Goal: Use online tool/utility: Utilize a website feature to perform a specific function

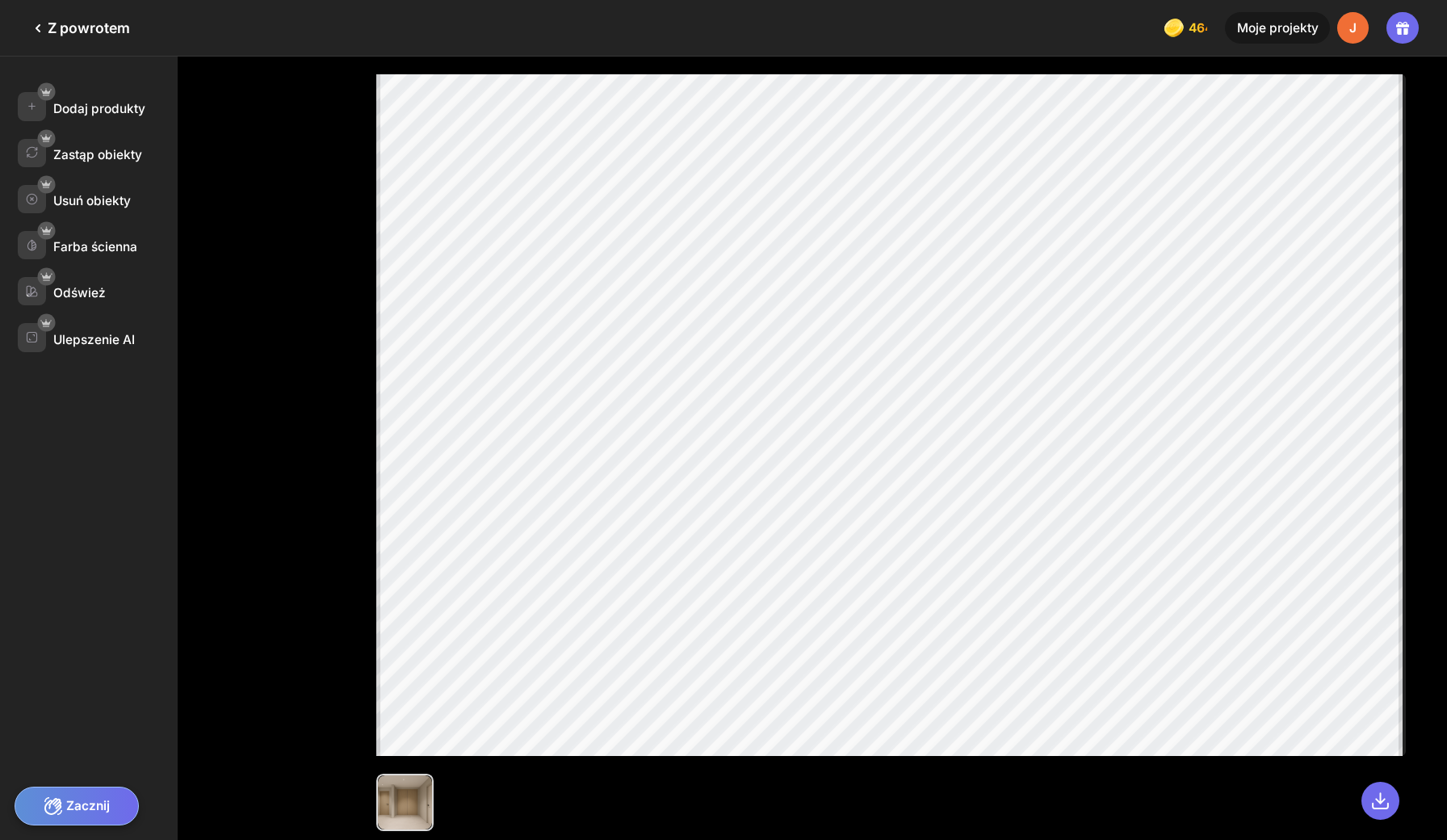
click at [43, 23] on icon at bounding box center [38, 28] width 19 height 19
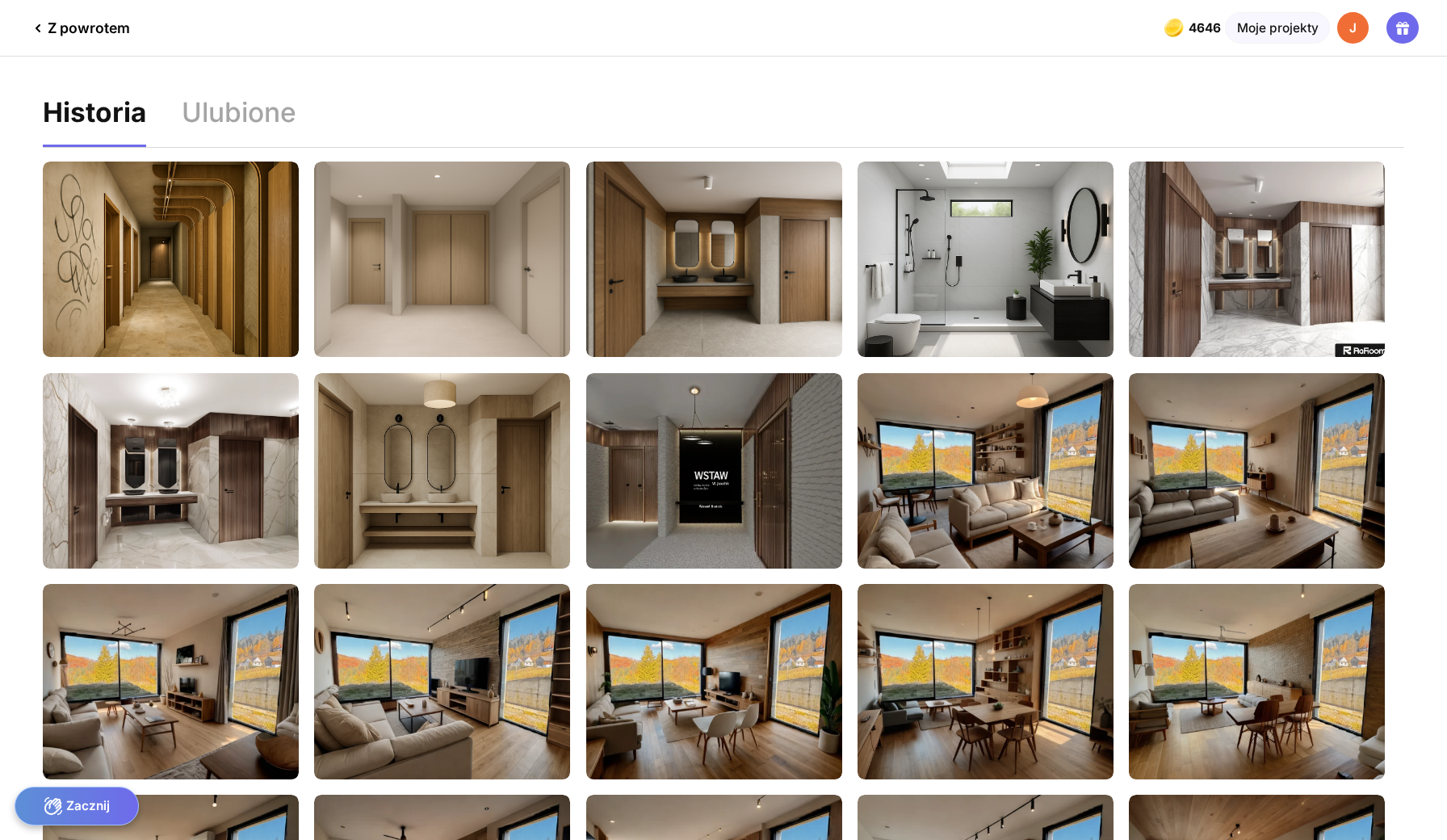
click at [79, 30] on div "Z powrotem" at bounding box center [79, 28] width 101 height 19
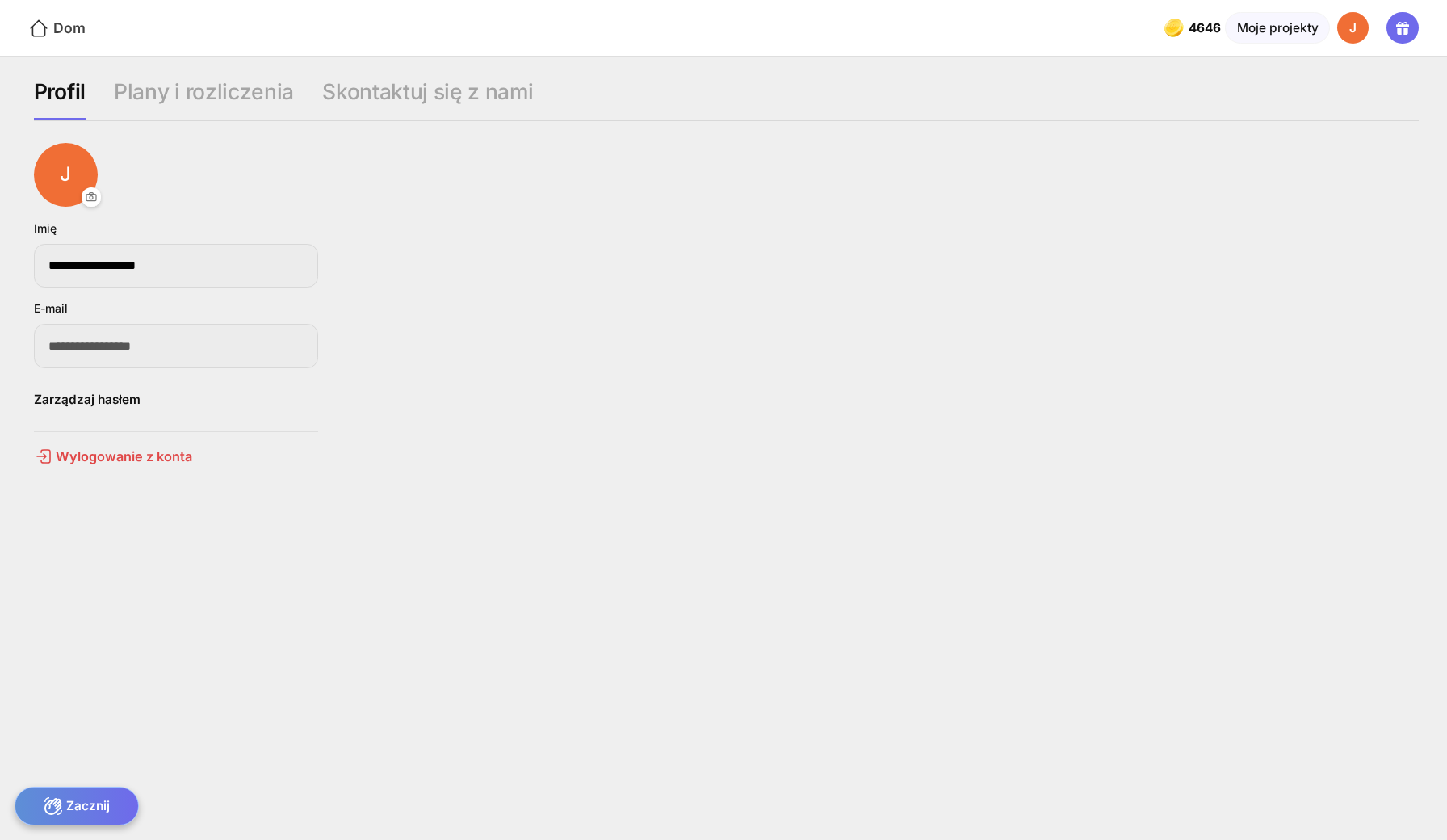
click at [49, 32] on div "Dom" at bounding box center [57, 28] width 57 height 21
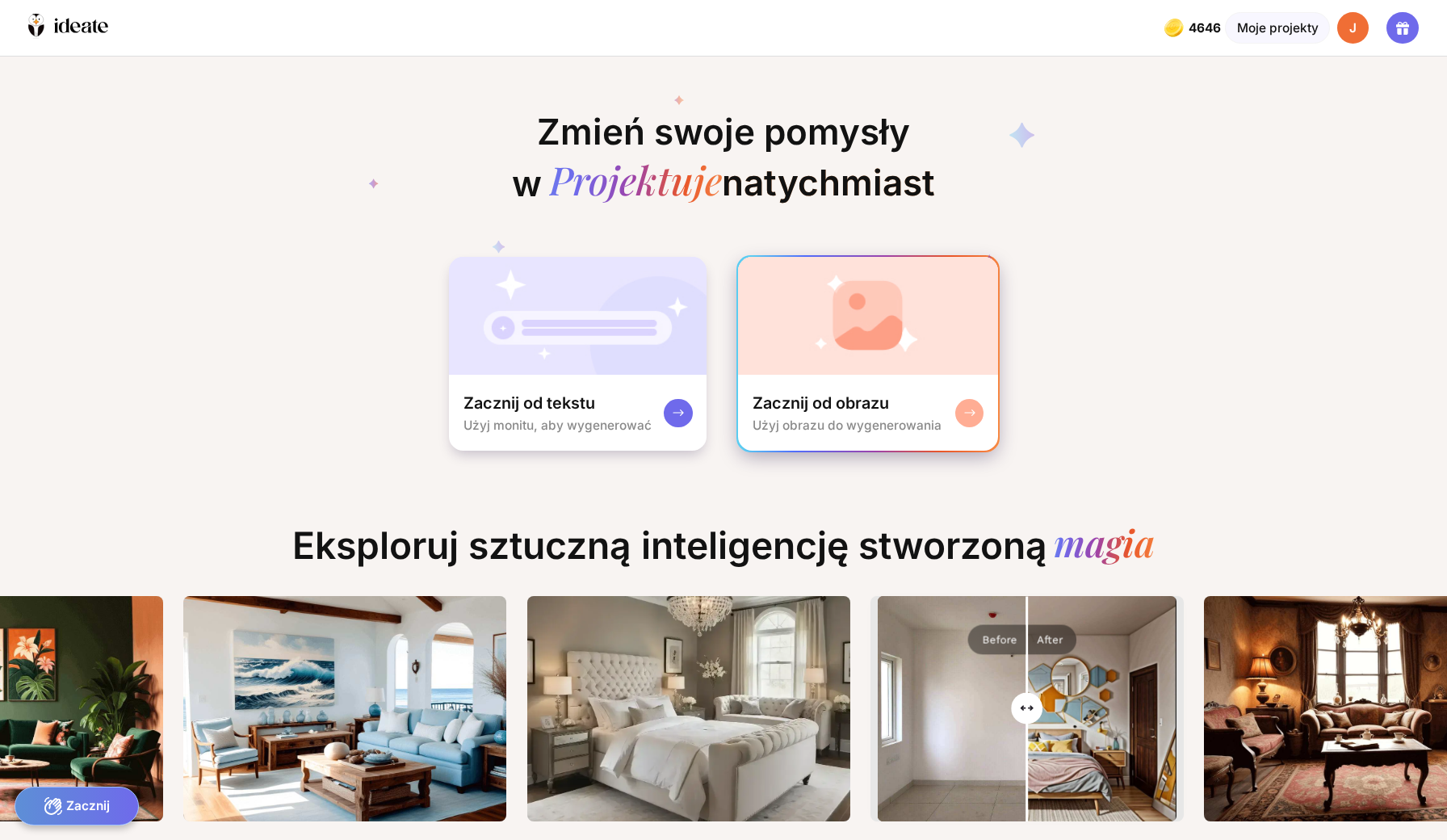
click at [790, 374] on div "Zacznij od obrazu Użyj obrazu do wygenerowania" at bounding box center [867, 412] width 259 height 76
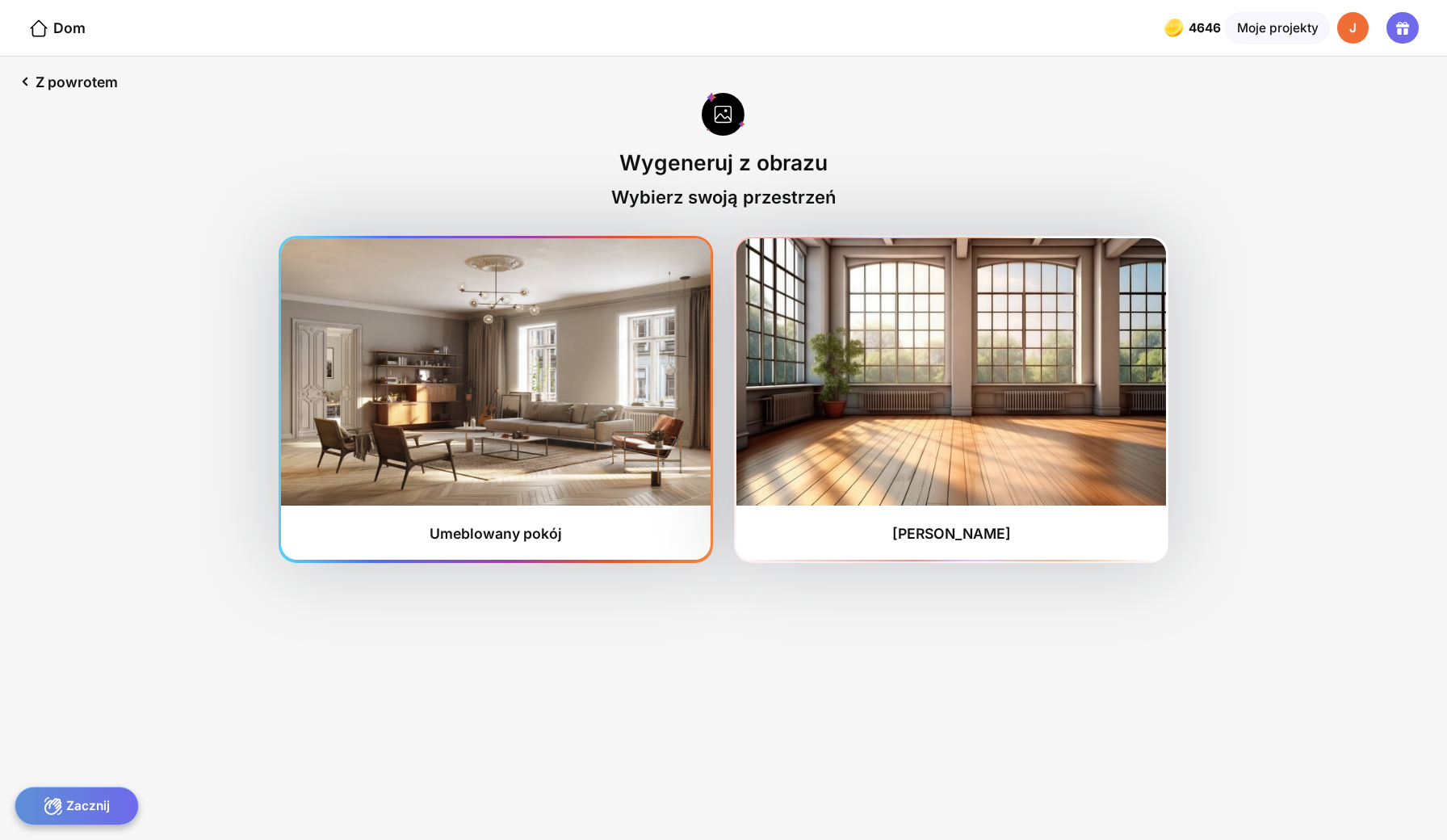
click at [604, 422] on img at bounding box center [495, 371] width 429 height 266
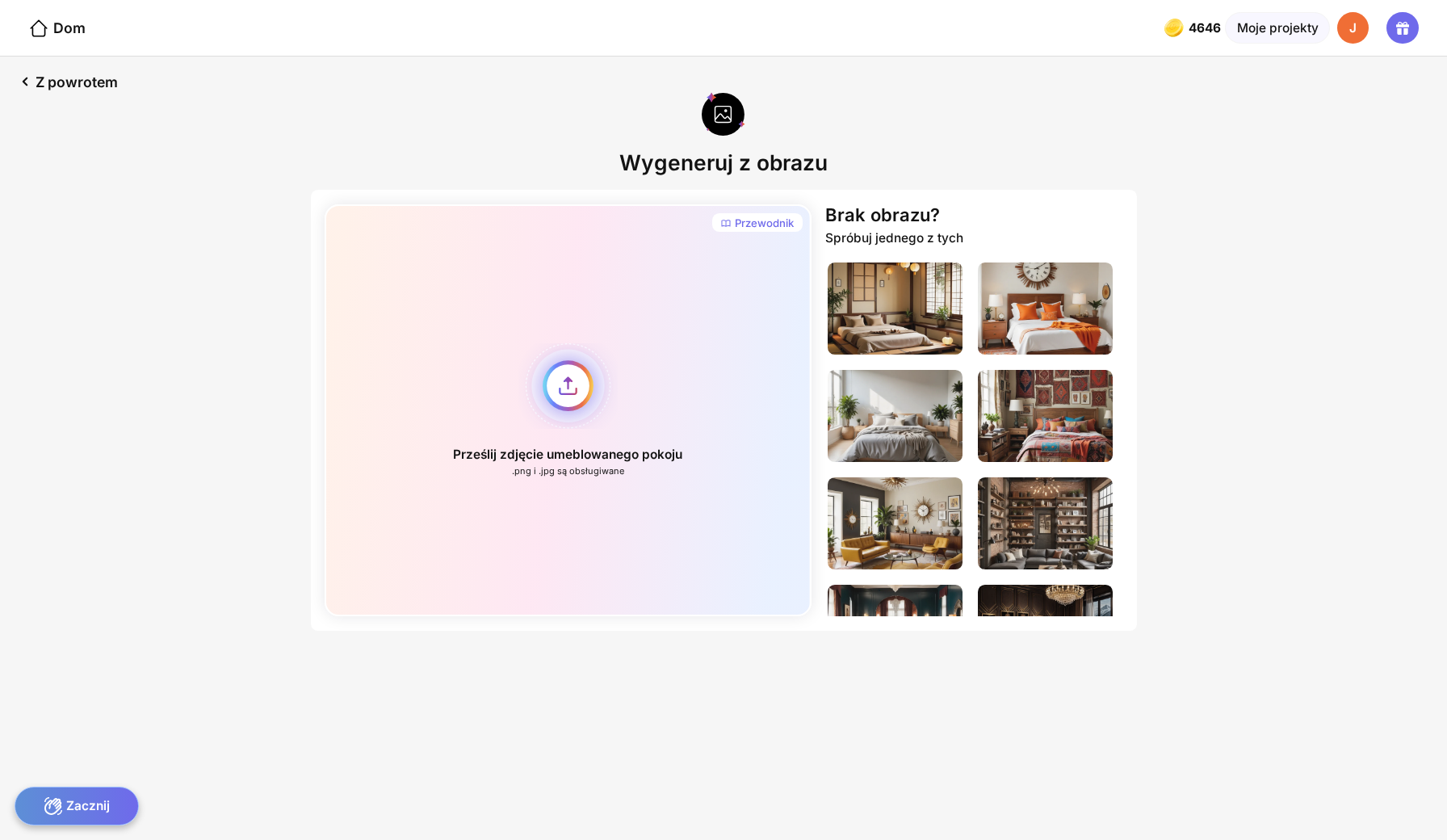
click at [587, 345] on div "Prześlij zdjęcie umeblowanego pokoju .png i .jpg są obsługiwane" at bounding box center [568, 410] width 487 height 412
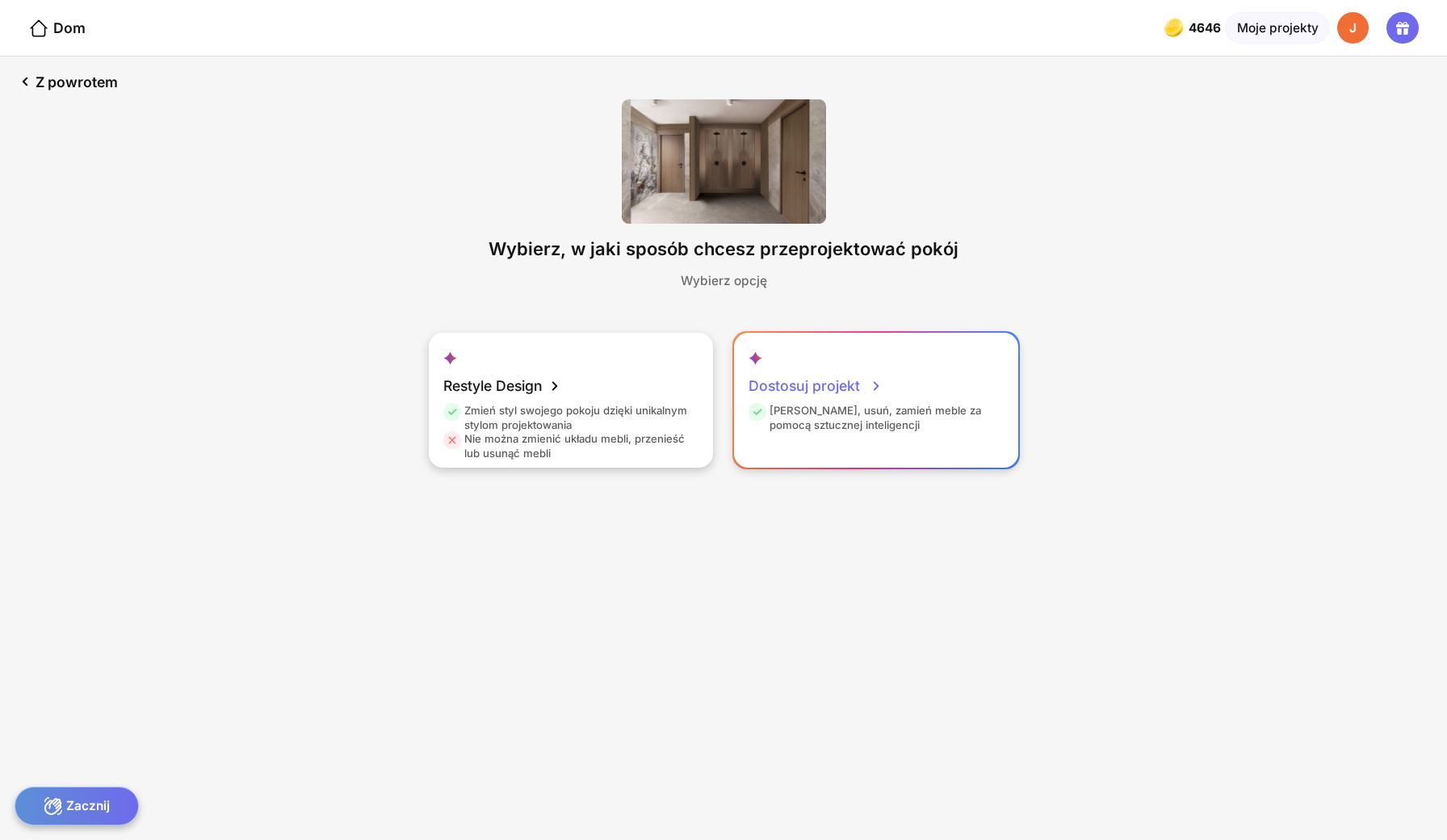
click at [897, 355] on div "Dostosuj projekt Dodaj, usuń, zamień meble za pomocą sztucznej inteligencji" at bounding box center [876, 400] width 284 height 135
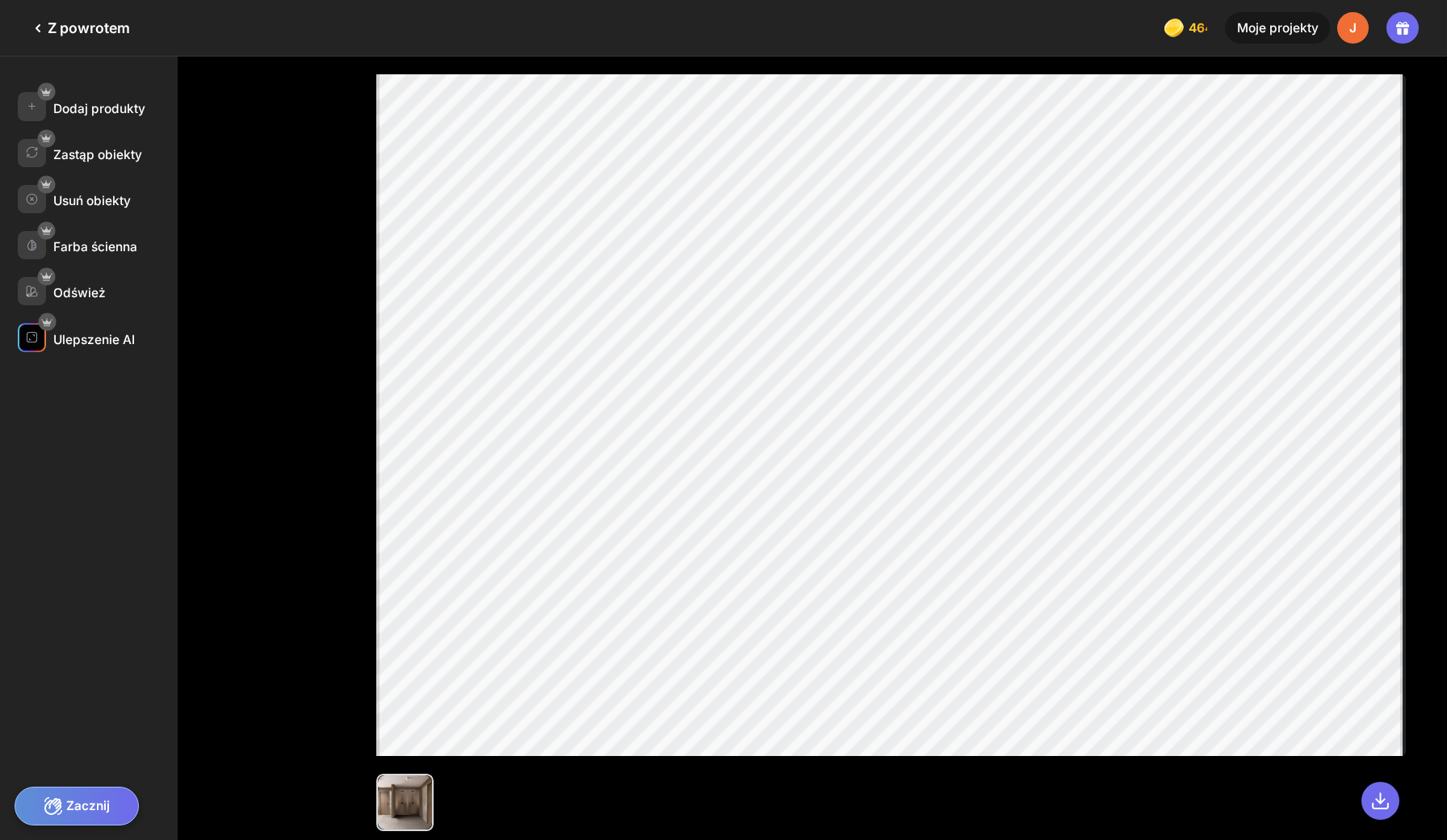
click at [95, 332] on div "Ulepszenie AI" at bounding box center [94, 339] width 81 height 16
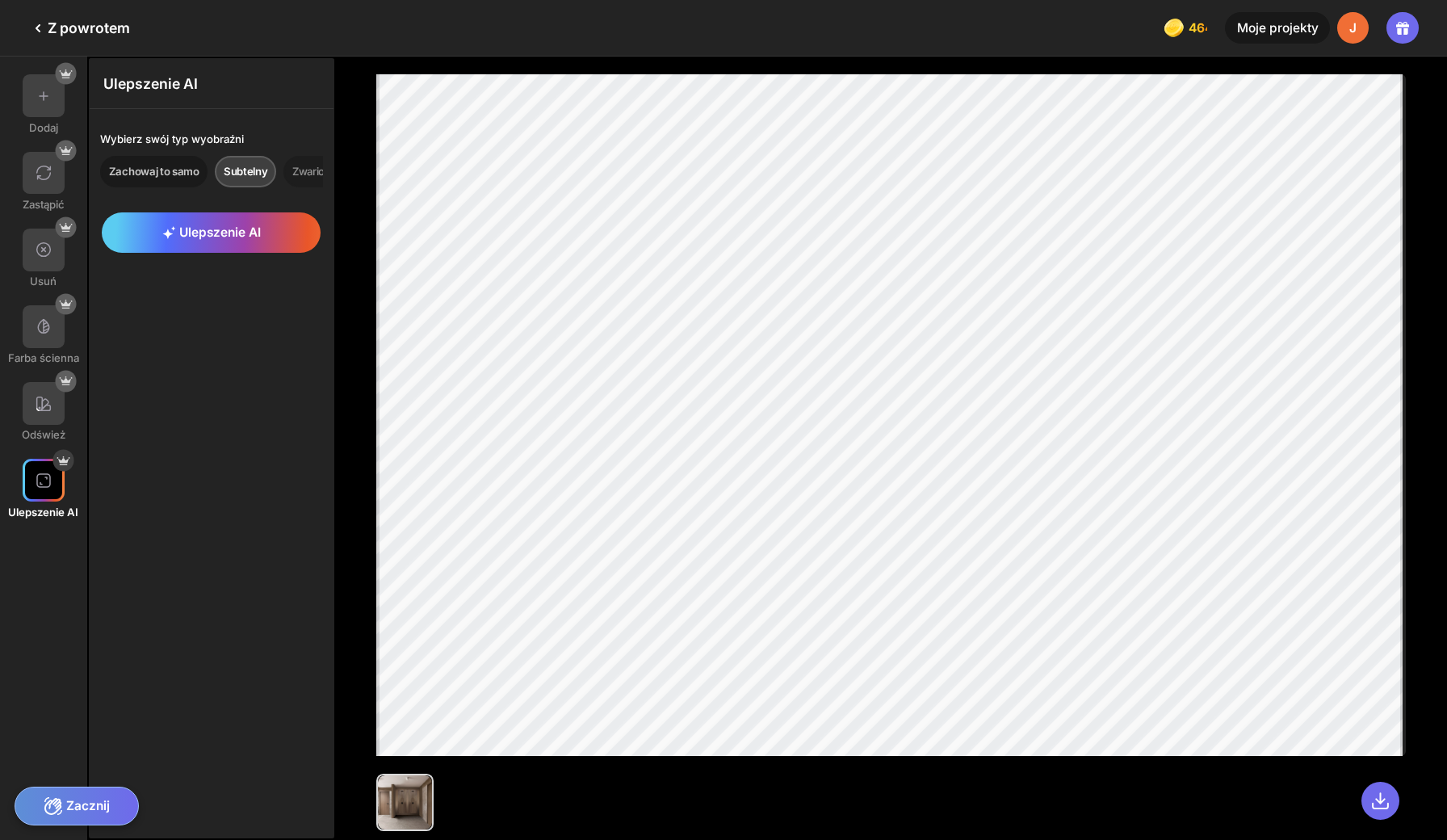
click at [119, 160] on div "Zachowaj to samo" at bounding box center [154, 172] width 107 height 31
click at [164, 224] on span "Ulepszenie AI" at bounding box center [211, 231] width 99 height 16
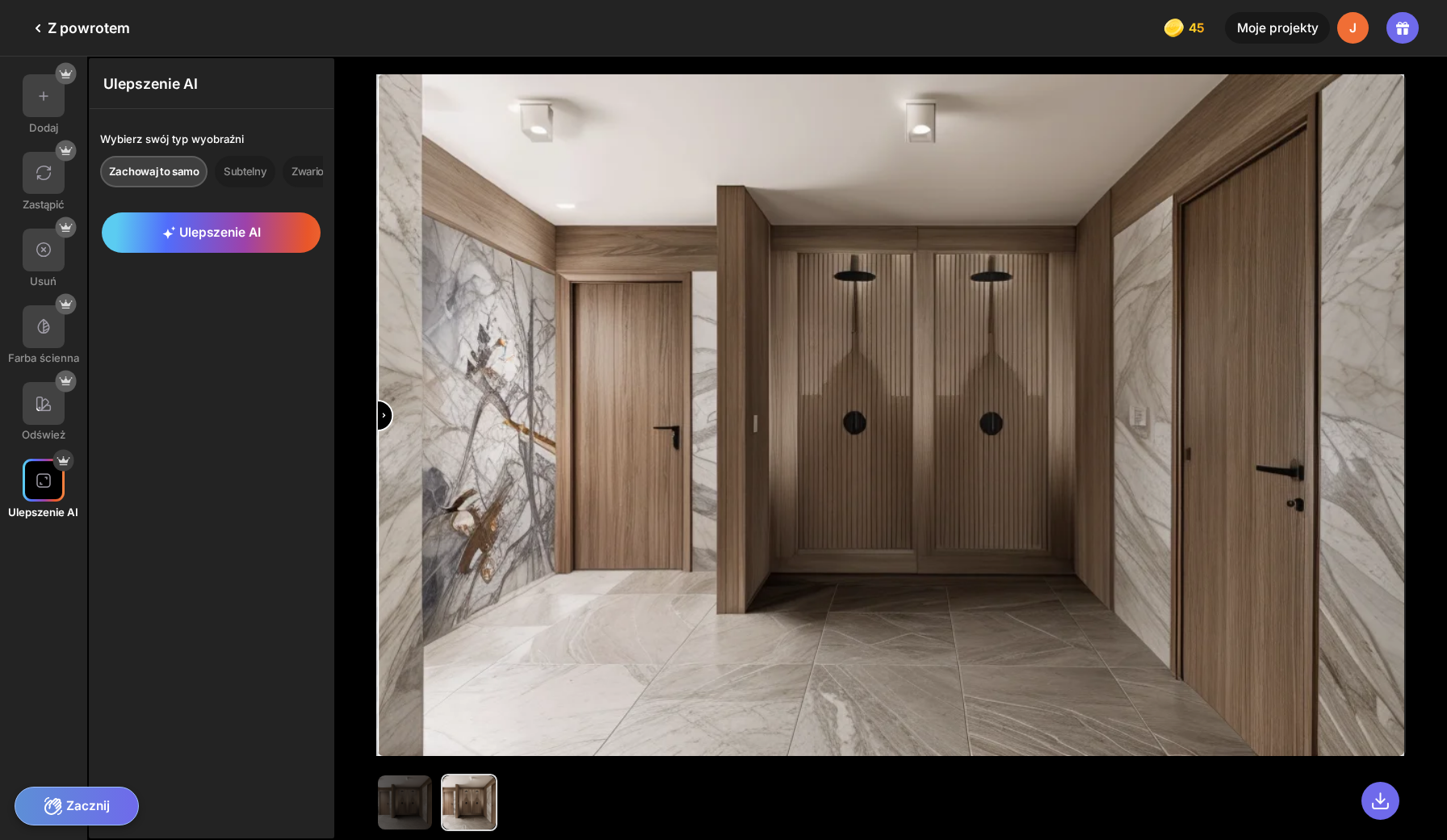
drag, startPoint x: 873, startPoint y: 418, endPoint x: 367, endPoint y: 429, distance: 506.1
click at [380, 429] on input "range" at bounding box center [891, 416] width 1023 height 681
drag, startPoint x: 374, startPoint y: 408, endPoint x: 926, endPoint y: 394, distance: 552.2
click at [926, 394] on input "range" at bounding box center [891, 416] width 1023 height 681
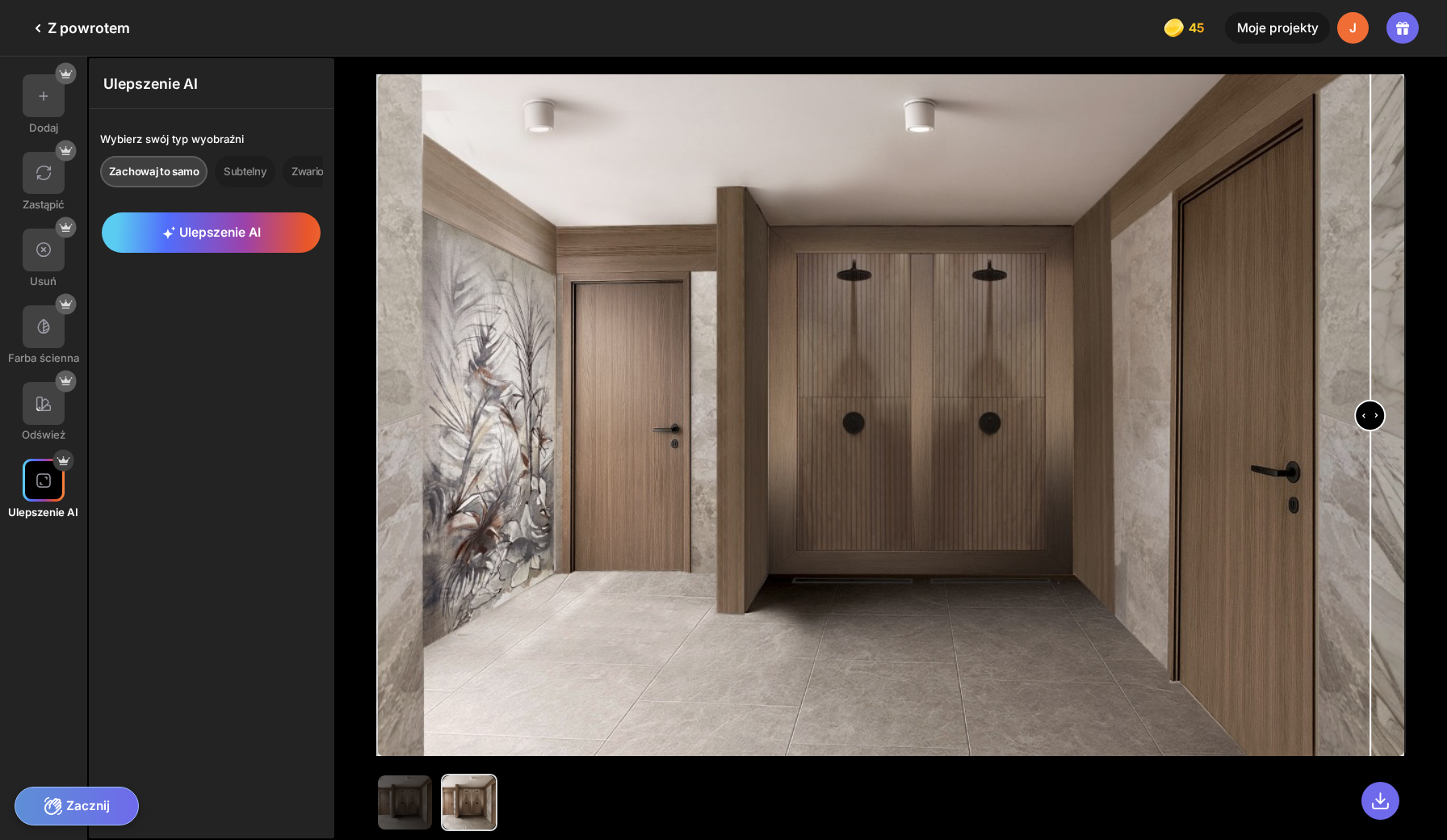
drag, startPoint x: 926, startPoint y: 394, endPoint x: 1347, endPoint y: 315, distance: 428.3
type input "****"
click at [1347, 315] on input "range" at bounding box center [891, 416] width 1023 height 681
click at [42, 27] on icon at bounding box center [38, 28] width 19 height 19
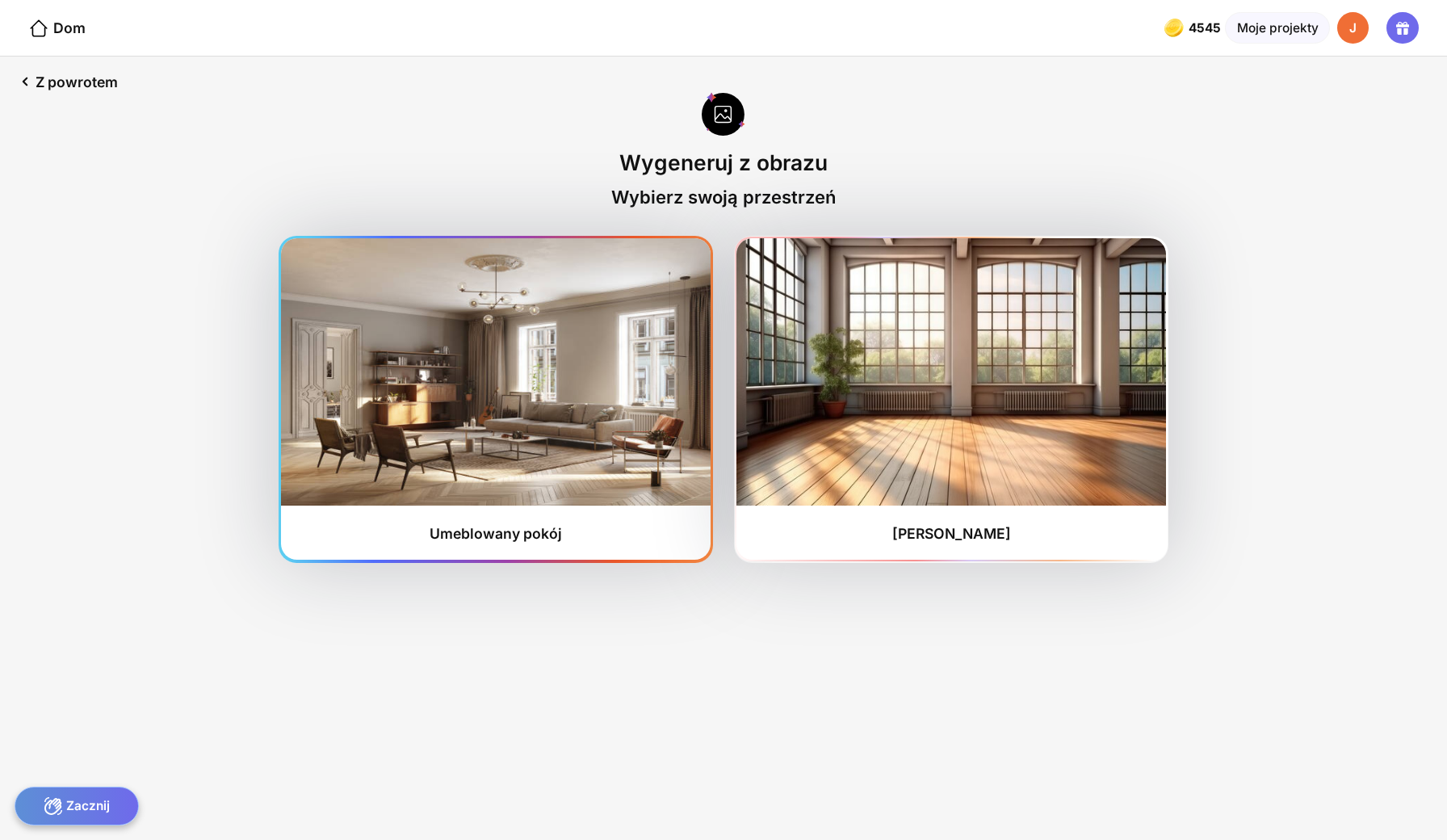
click at [634, 432] on img at bounding box center [495, 371] width 429 height 266
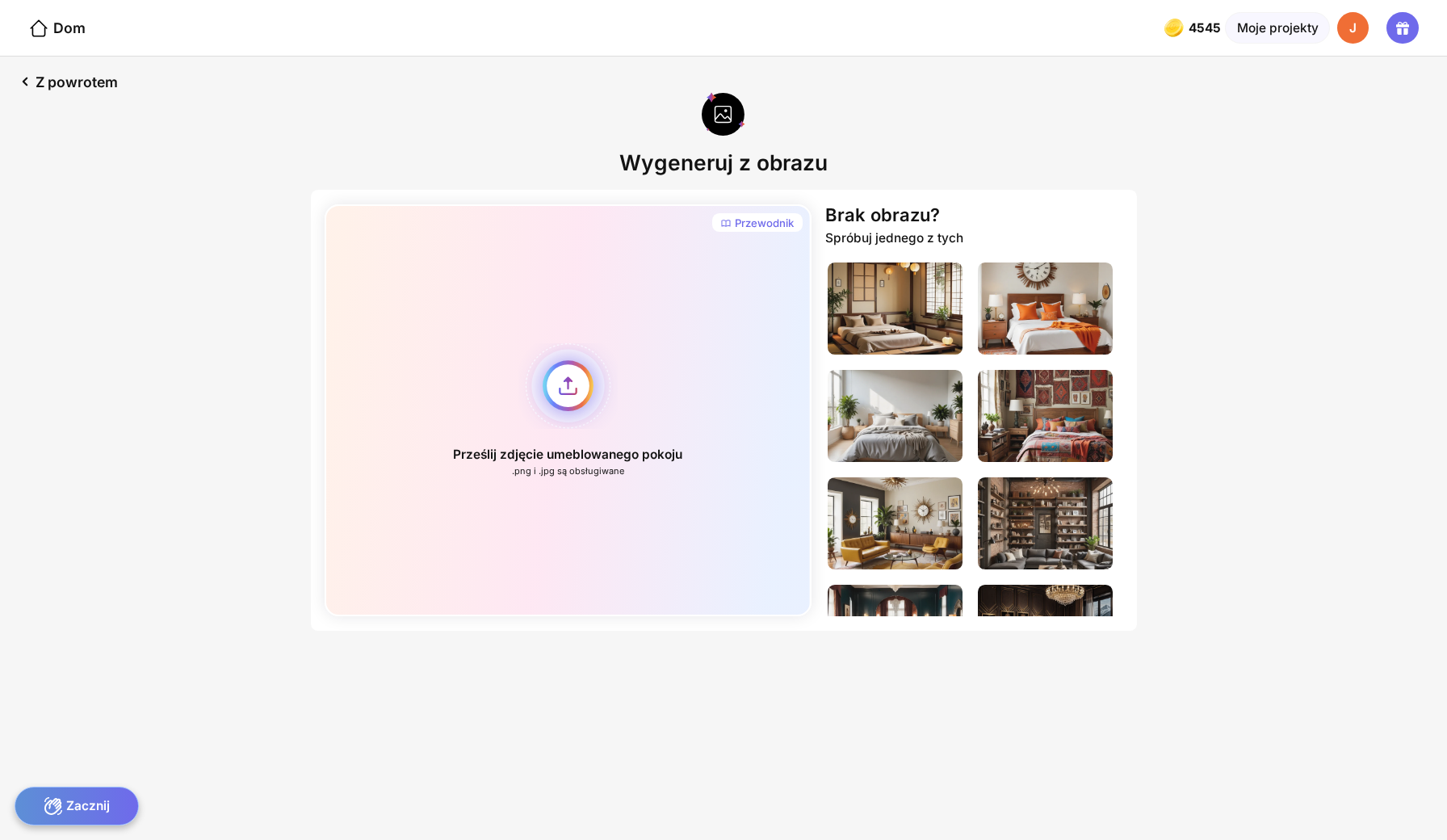
click at [585, 356] on div "Prześlij zdjęcie umeblowanego pokoju .png i .jpg są obsługiwane" at bounding box center [568, 410] width 487 height 412
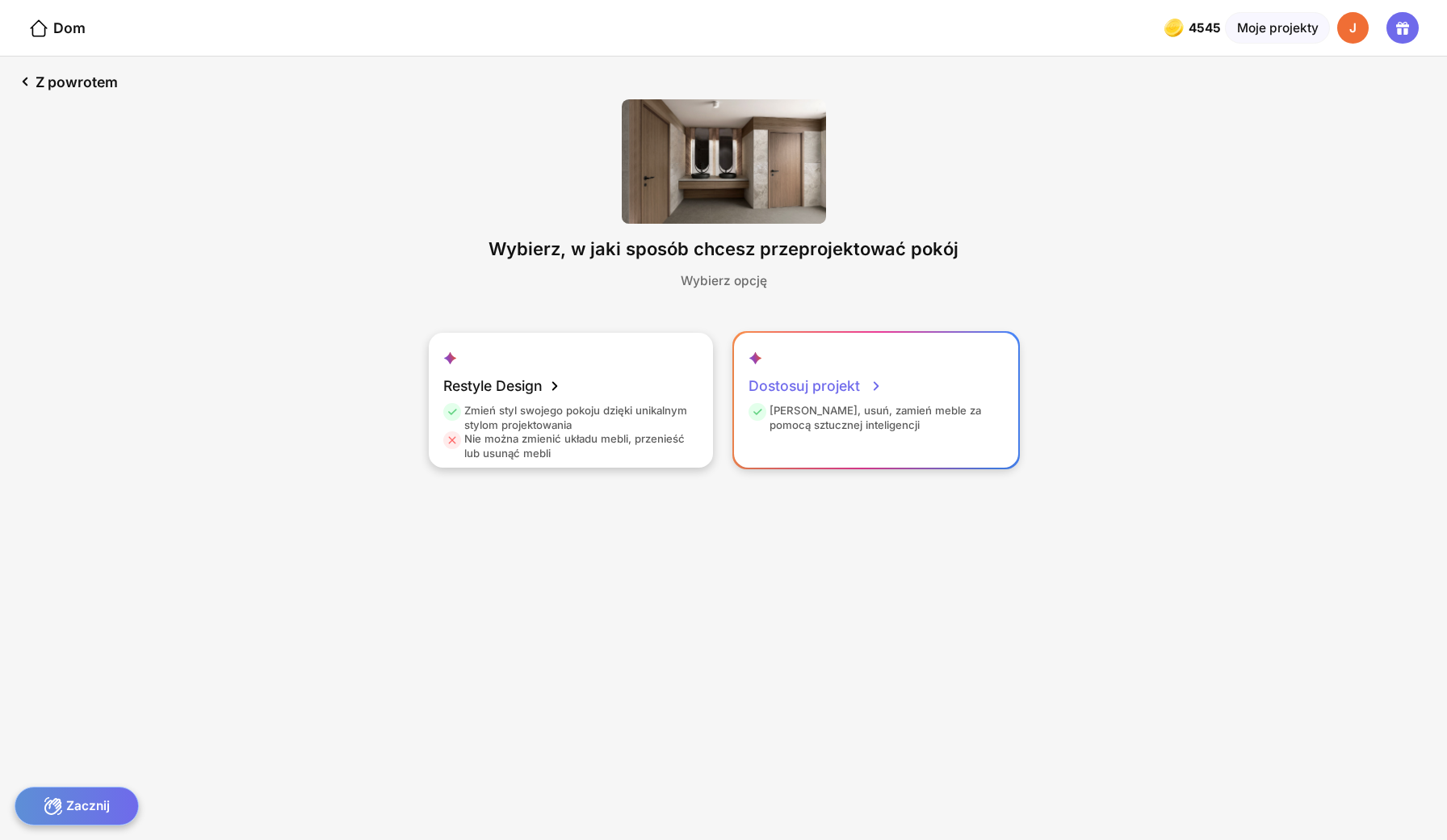
click at [876, 404] on div "[PERSON_NAME], usuń, zamień meble za pomocą sztucznej inteligencji" at bounding box center [874, 418] width 251 height 29
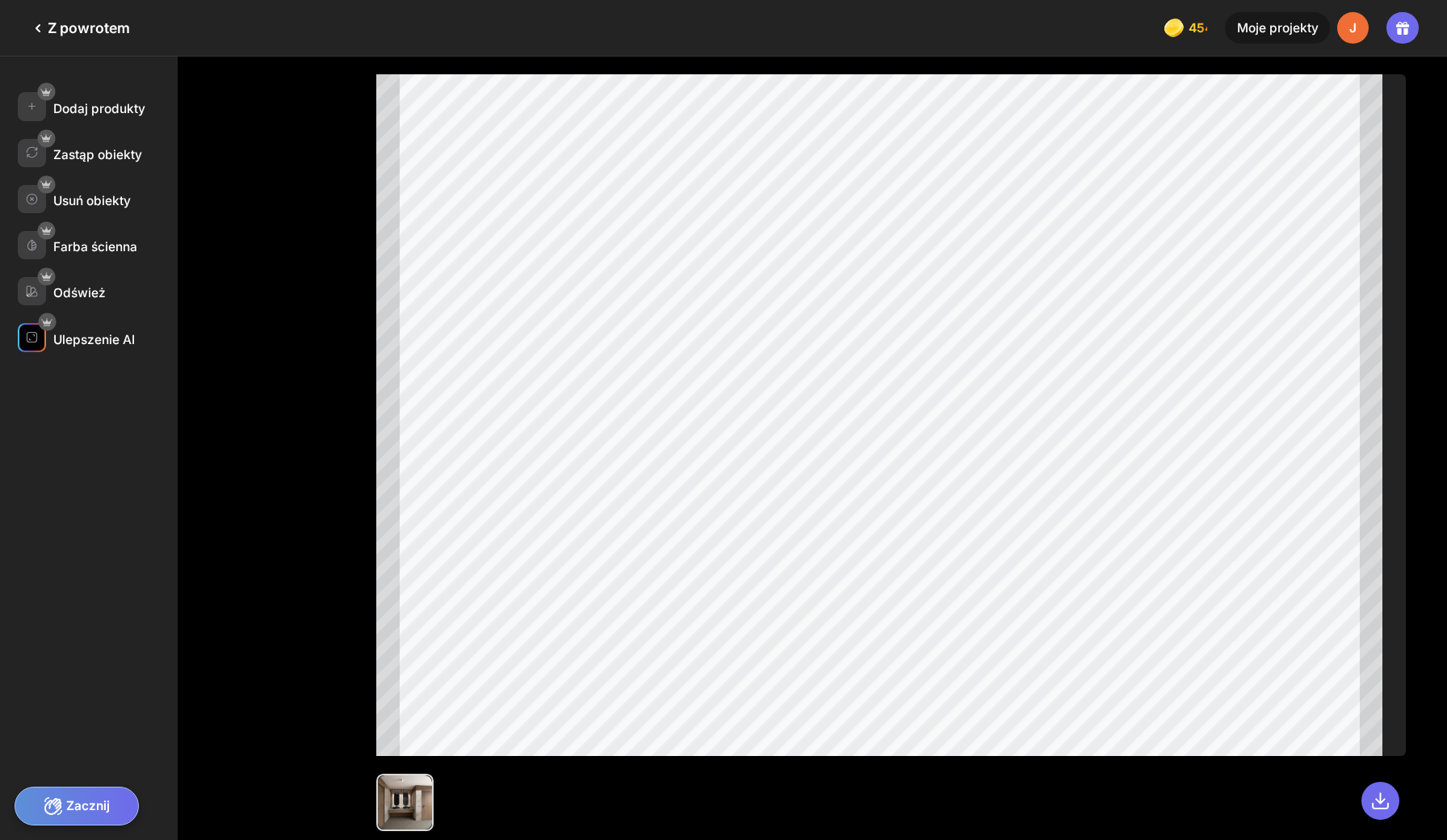
click at [93, 323] on div "Ulepszenie AI" at bounding box center [97, 337] width 160 height 29
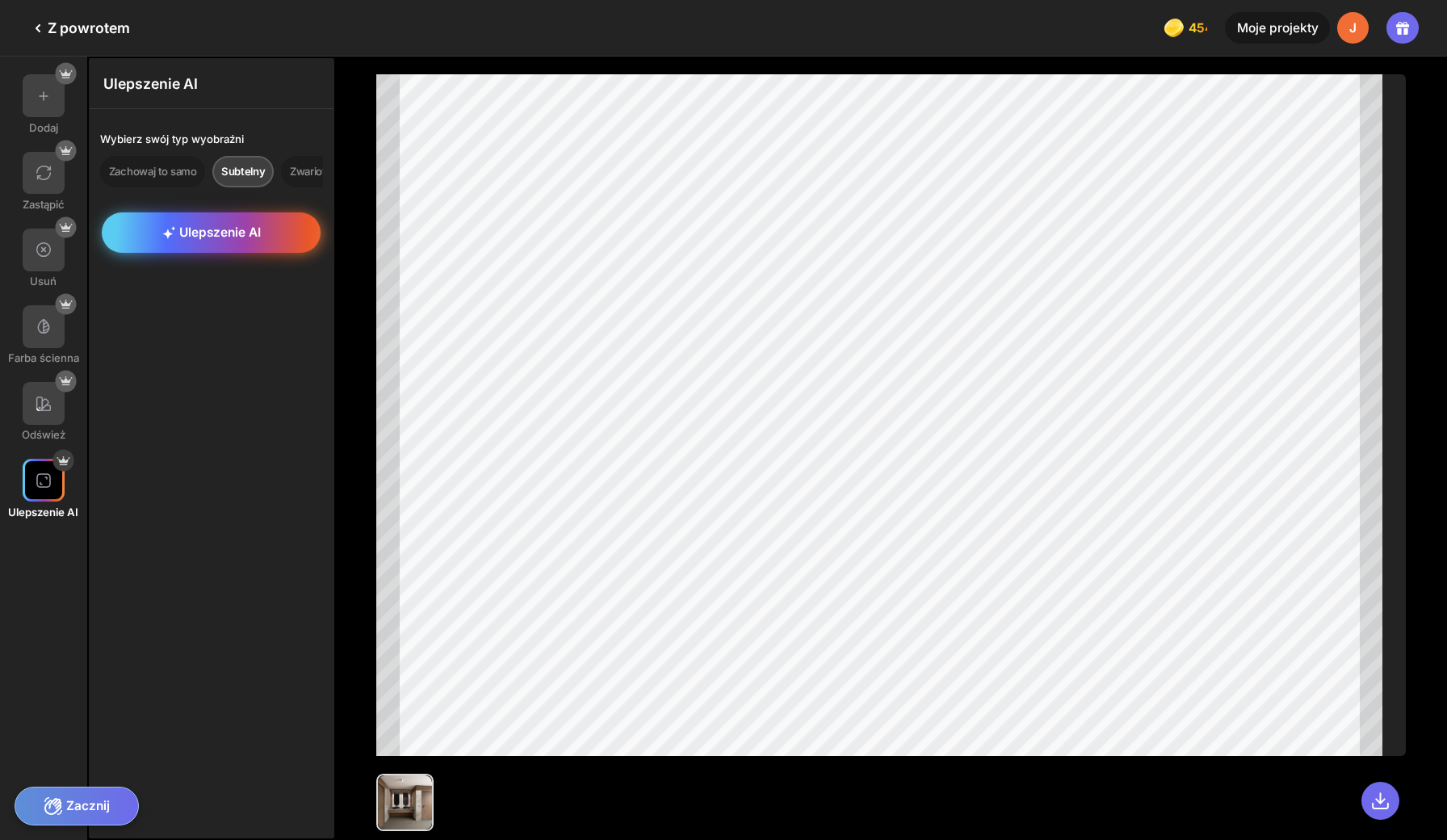
click at [166, 224] on span "Ulepszenie AI" at bounding box center [211, 231] width 99 height 16
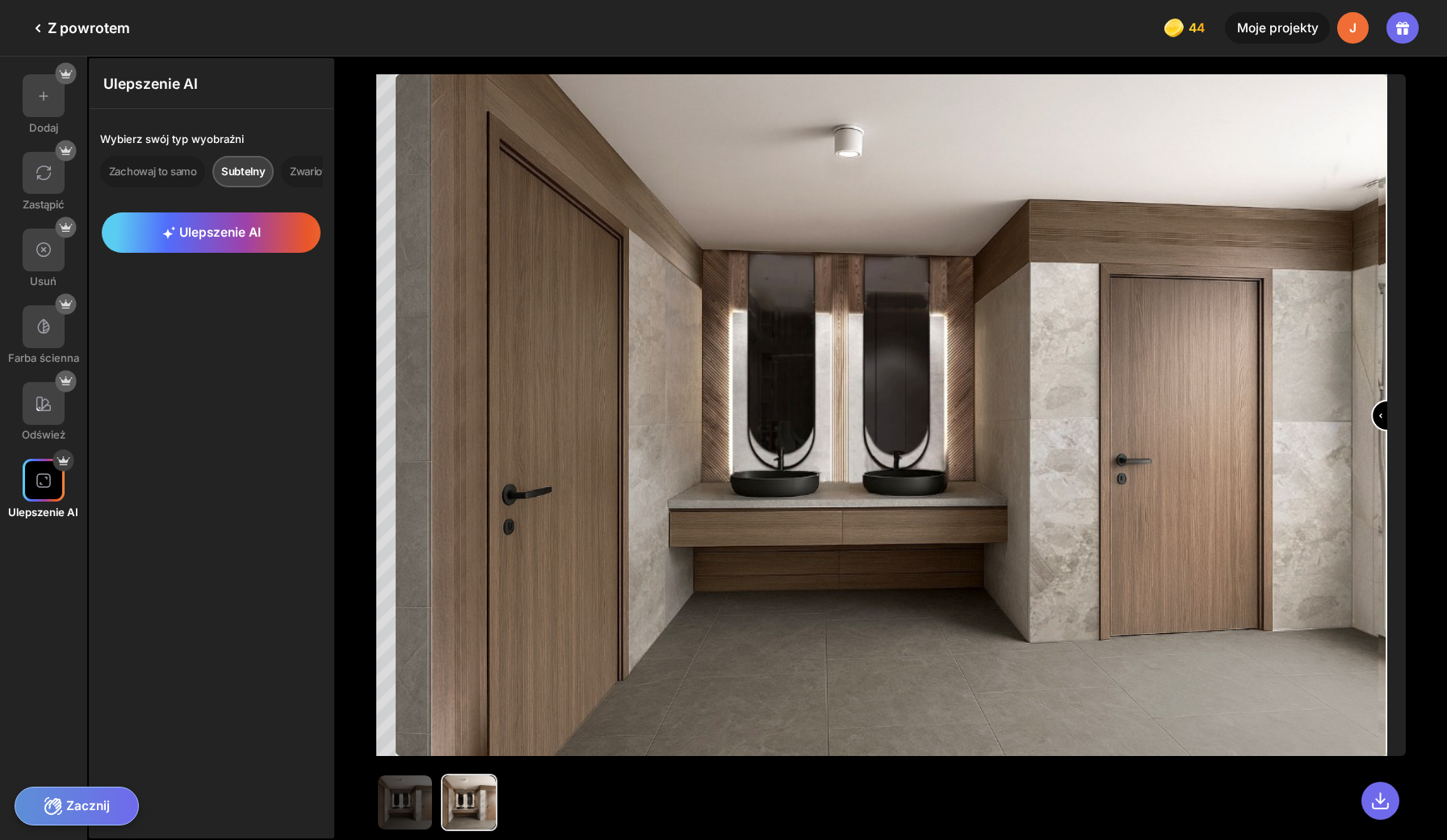
drag, startPoint x: 883, startPoint y: 394, endPoint x: 1446, endPoint y: 380, distance: 563.2
type input "***"
click at [1446, 380] on div at bounding box center [891, 447] width 1111 height 783
click at [37, 30] on icon at bounding box center [38, 28] width 19 height 19
